Goal: Task Accomplishment & Management: Complete application form

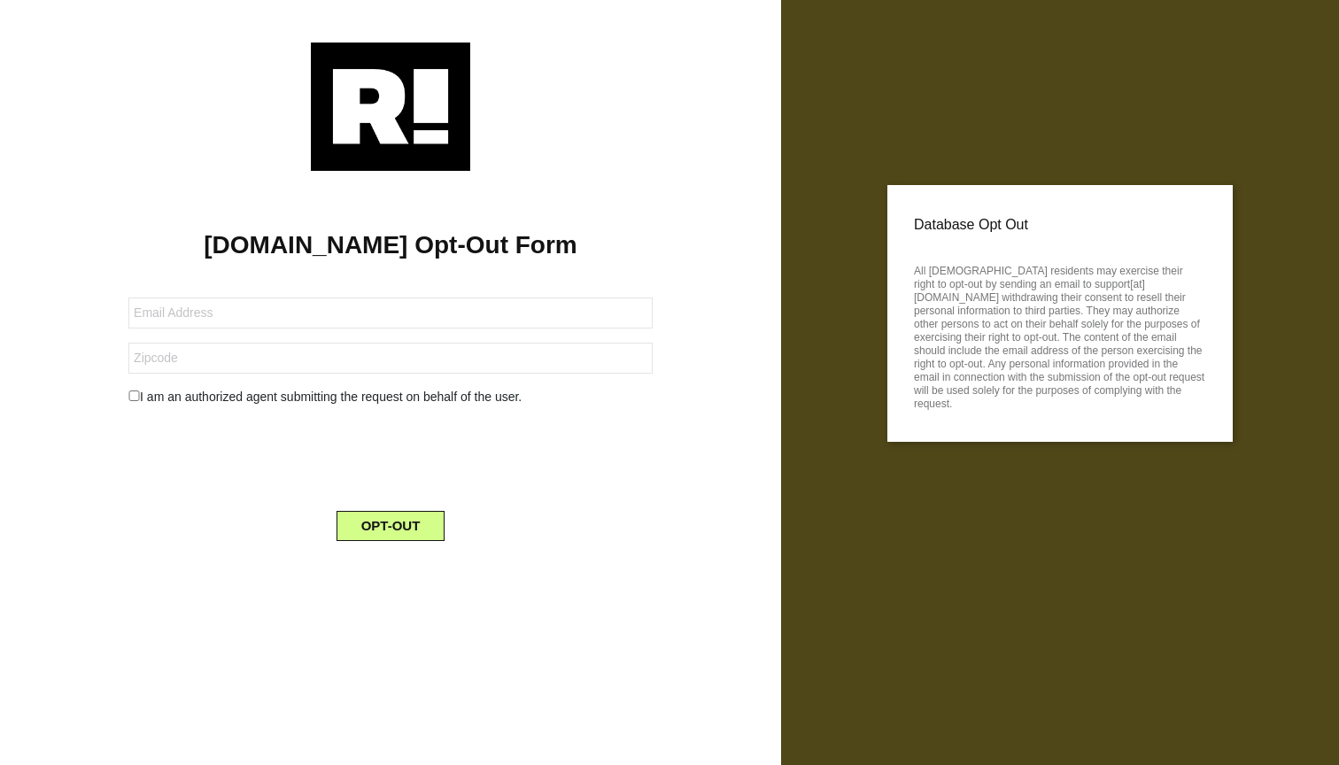
click at [256, 398] on div "I am an authorized agent submitting the request on behalf of the user." at bounding box center [390, 397] width 551 height 19
click at [994, 323] on p "All [DEMOGRAPHIC_DATA] residents may exercise their right to opt-out by sending…" at bounding box center [1060, 334] width 292 height 151
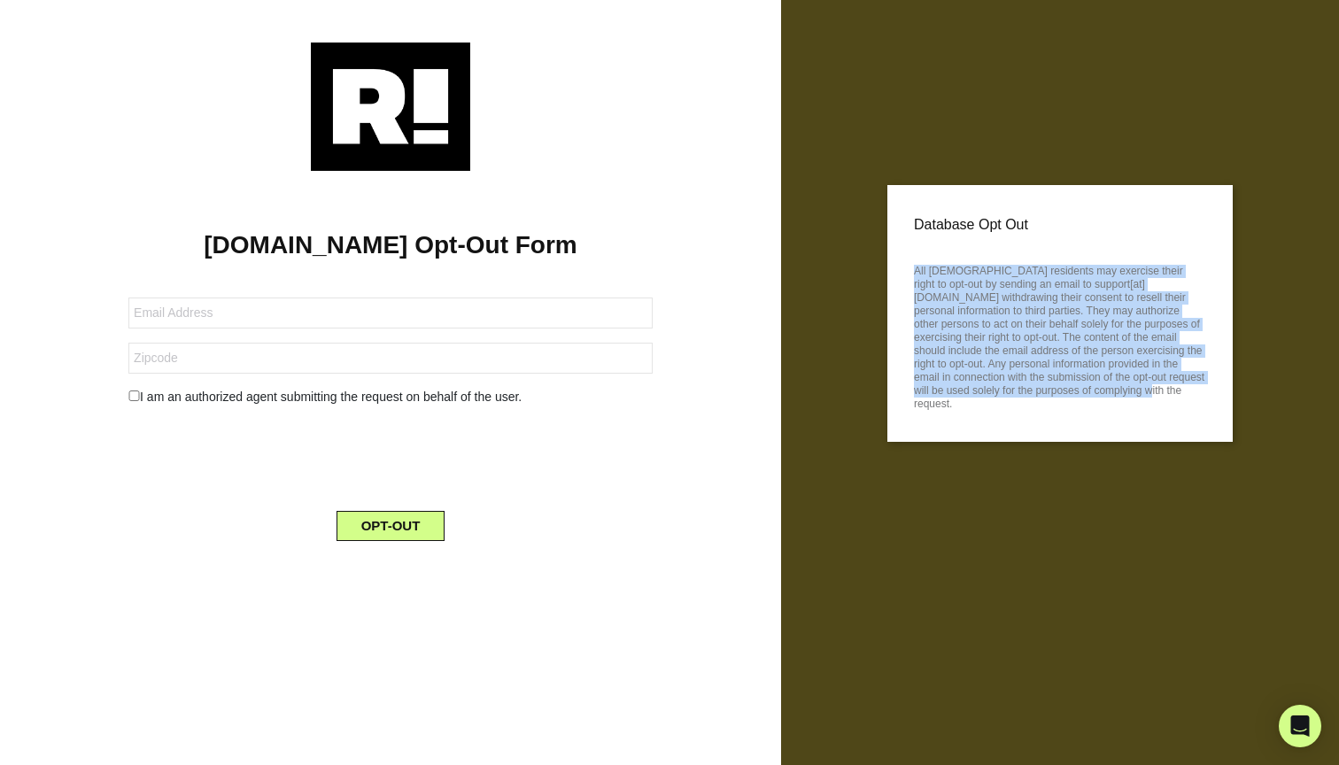
click at [994, 323] on p "All [DEMOGRAPHIC_DATA] residents may exercise their right to opt-out by sending…" at bounding box center [1060, 334] width 292 height 151
click at [1027, 394] on p "All [DEMOGRAPHIC_DATA] residents may exercise their right to opt-out by sending…" at bounding box center [1060, 334] width 292 height 151
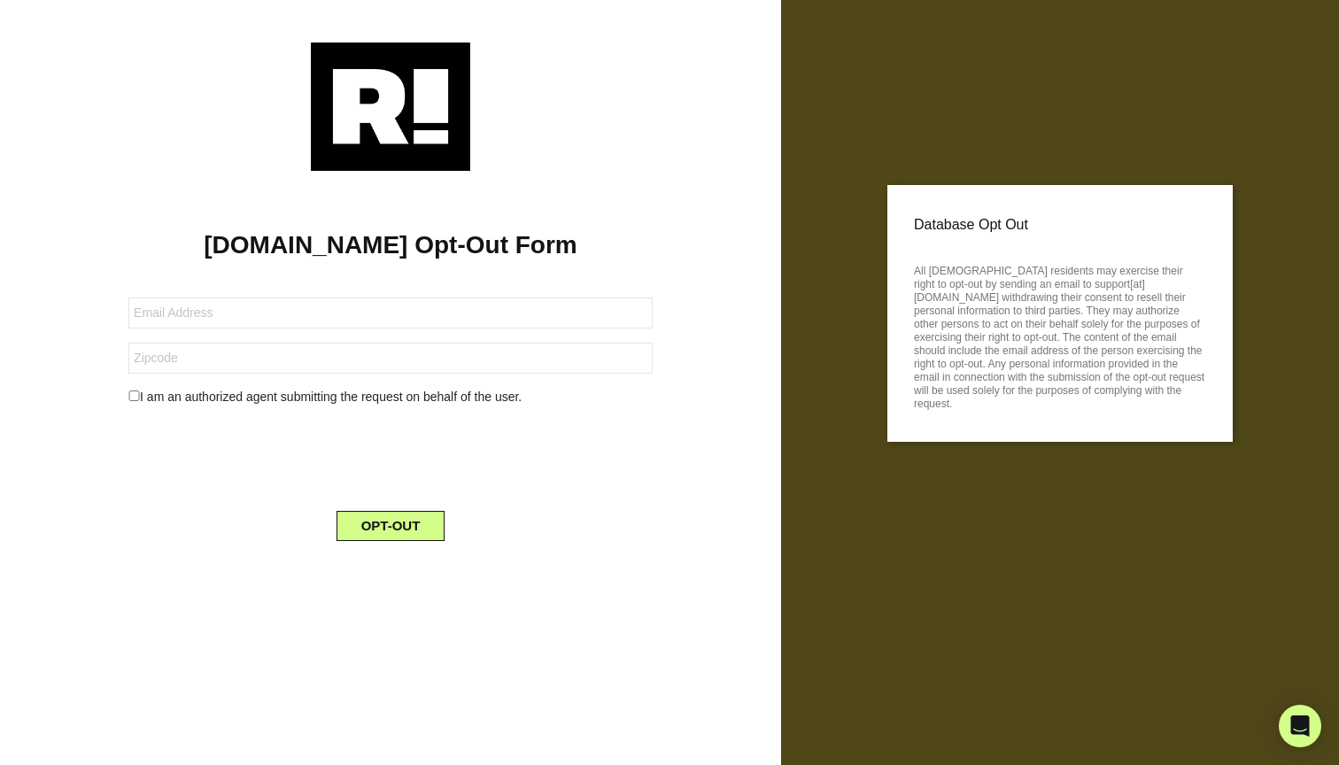
click at [1057, 305] on p "All [DEMOGRAPHIC_DATA] residents may exercise their right to opt-out by sending…" at bounding box center [1060, 334] width 292 height 151
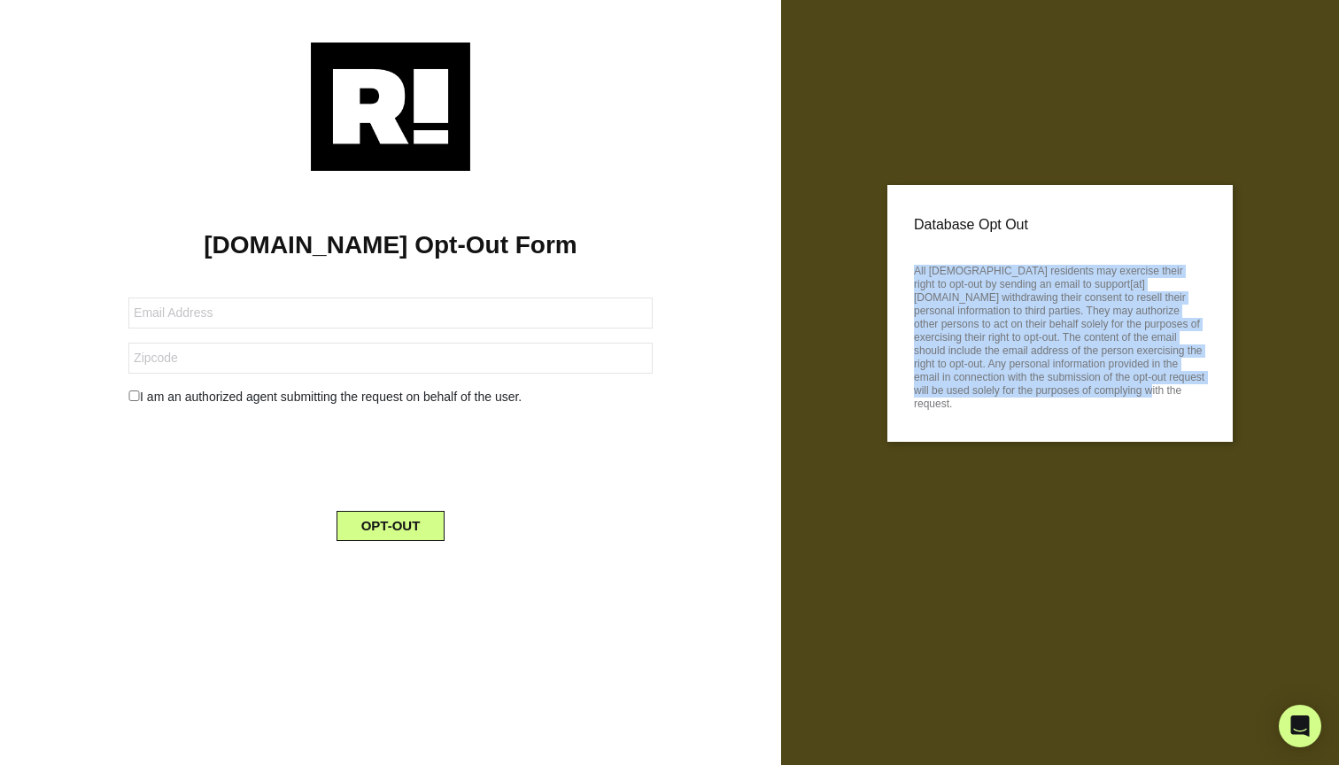
click at [1057, 305] on p "All [DEMOGRAPHIC_DATA] residents may exercise their right to opt-out by sending…" at bounding box center [1060, 334] width 292 height 151
click at [1059, 441] on div "Database Opt Out All [DEMOGRAPHIC_DATA] residents may exercise their right to o…" at bounding box center [1059, 313] width 345 height 257
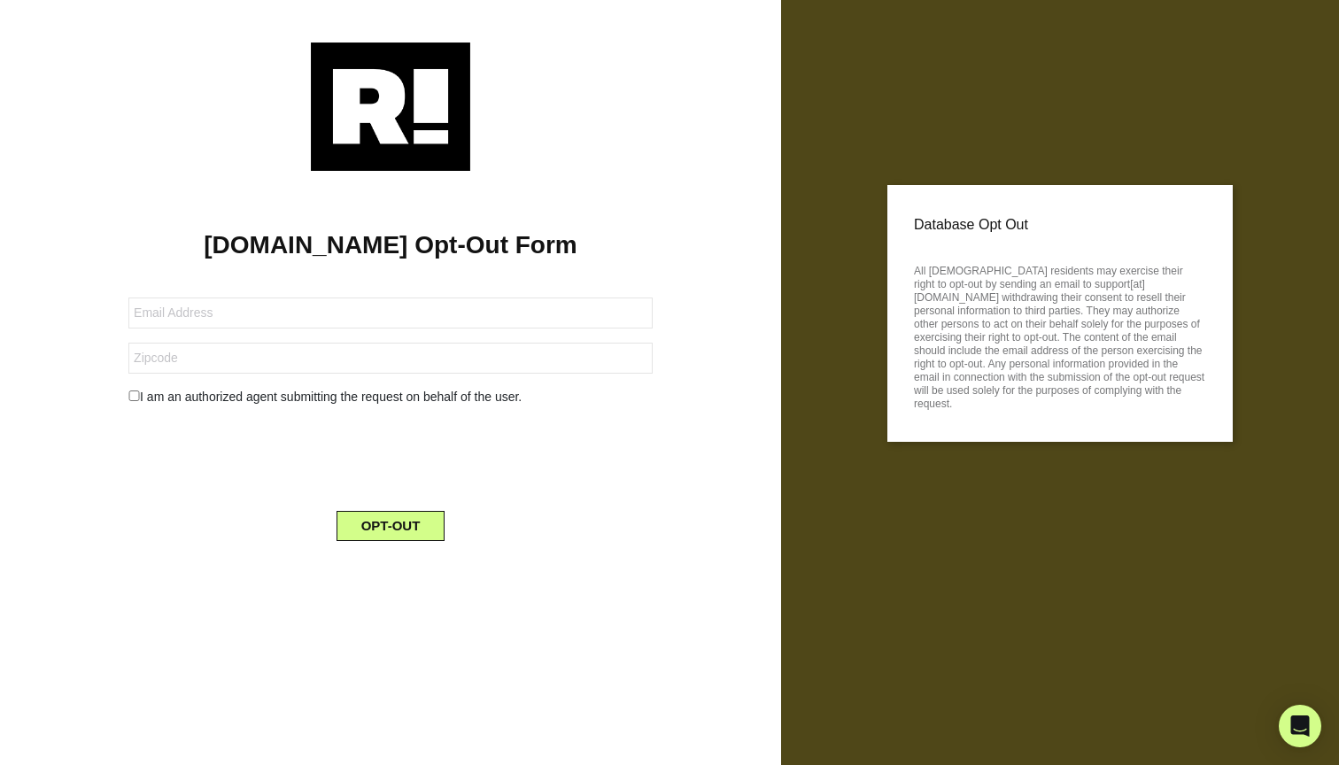
click at [1011, 216] on p "Database Opt Out" at bounding box center [1060, 225] width 292 height 27
click at [988, 276] on p "All [DEMOGRAPHIC_DATA] residents may exercise their right to opt-out by sending…" at bounding box center [1060, 334] width 292 height 151
